Goal: Task Accomplishment & Management: Manage account settings

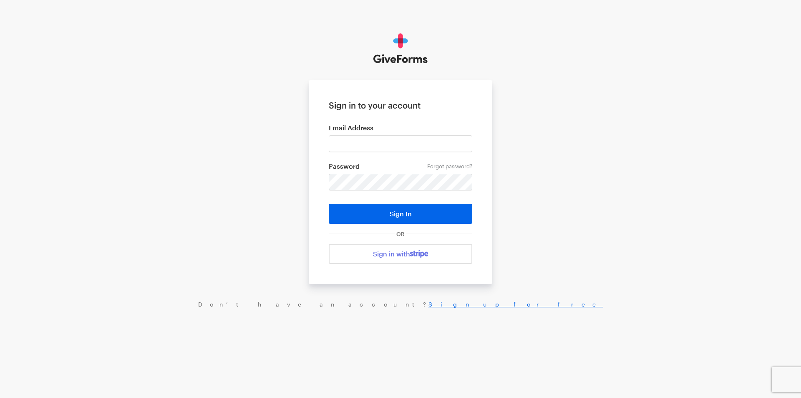
click at [387, 149] on input "email" at bounding box center [400, 143] width 143 height 17
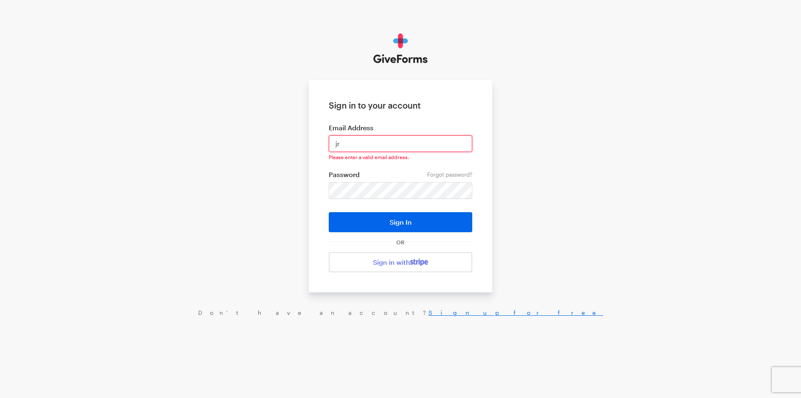
type input "jray@brightfocus.org"
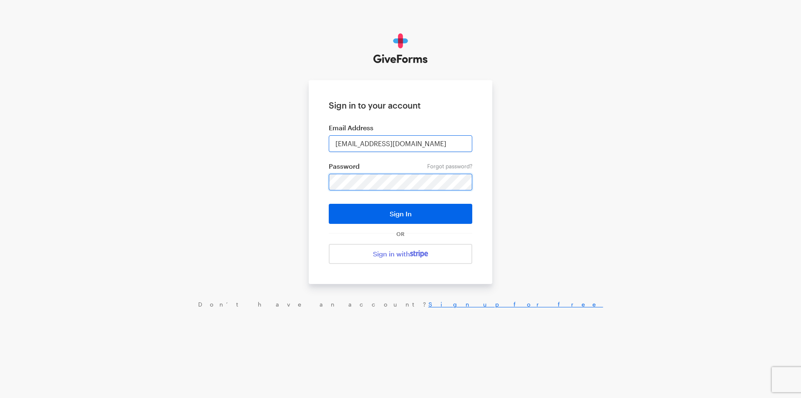
click at [329, 204] on button "Sign In" at bounding box center [400, 214] width 143 height 20
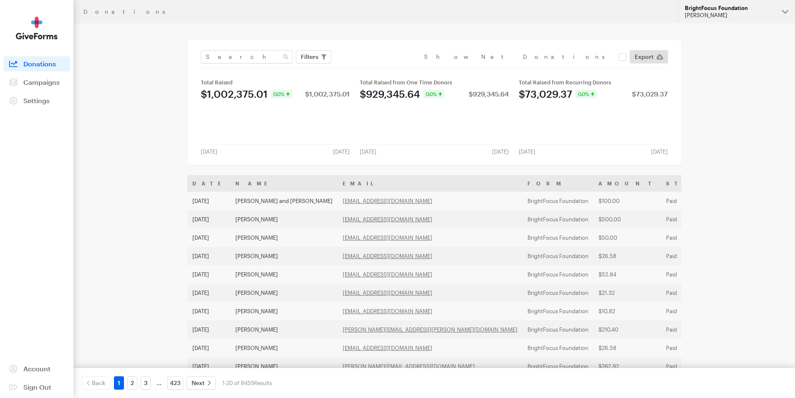
click at [714, 7] on div "BrightFocus Foundation" at bounding box center [730, 8] width 91 height 7
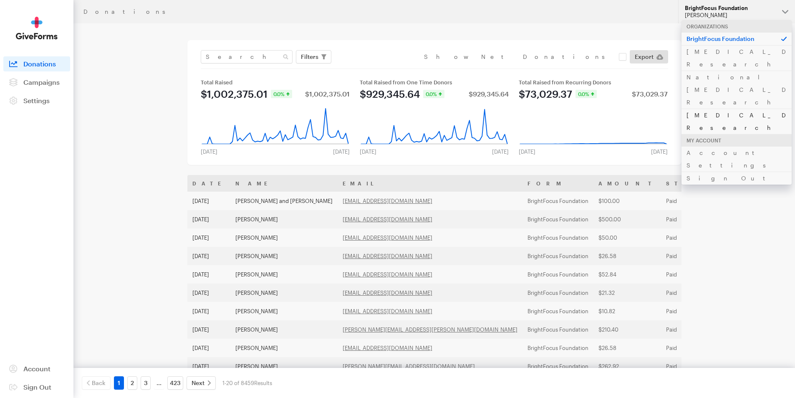
click at [705, 108] on link "[MEDICAL_DATA] Research" at bounding box center [736, 120] width 110 height 25
